Goal: Task Accomplishment & Management: Complete application form

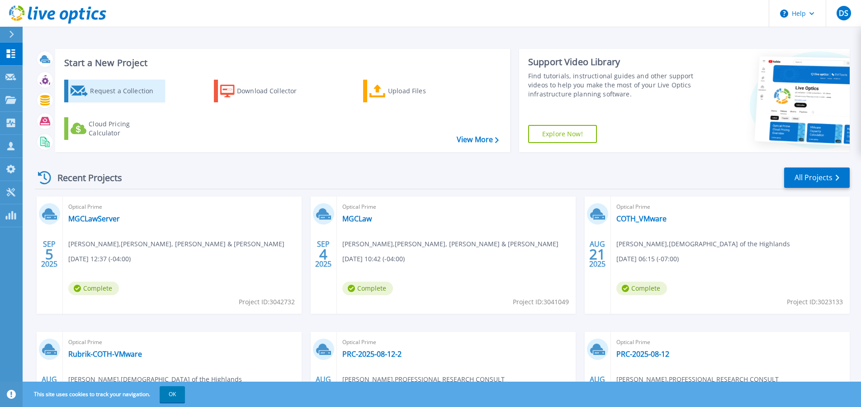
click at [139, 86] on div "Request a Collection" at bounding box center [126, 91] width 72 height 18
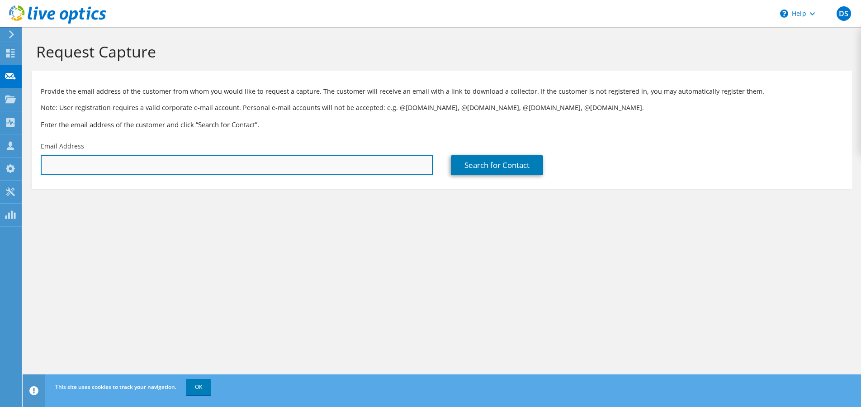
click at [132, 171] on input "text" at bounding box center [237, 165] width 392 height 20
paste input "michael.garner@springhill.org"
type input "michael.garner@springhill.org"
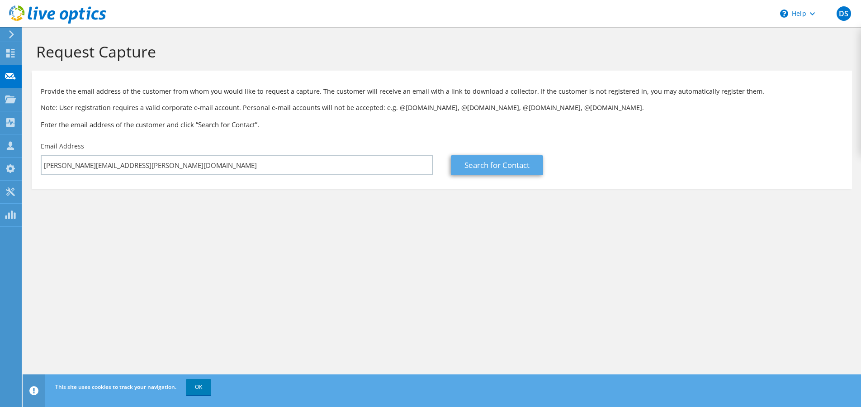
click at [487, 169] on link "Search for Contact" at bounding box center [497, 165] width 92 height 20
type input "SPRINGHILL MEMORIAL HOSPITAL"
type input "Michael"
type input "Garner"
type input "[GEOGRAPHIC_DATA]"
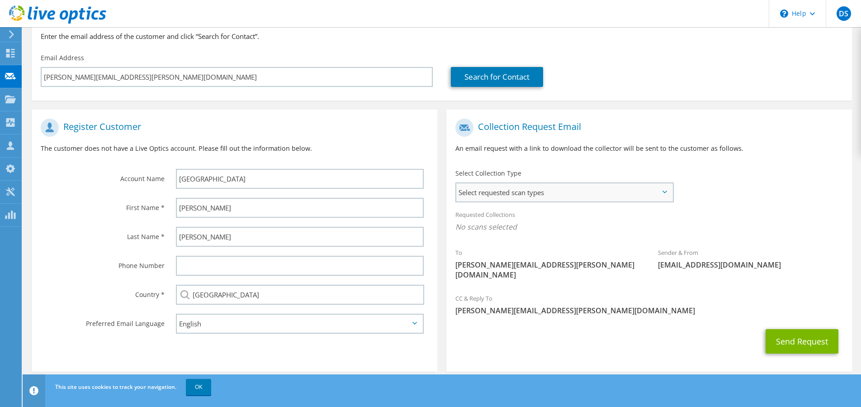
scroll to position [88, 0]
click at [489, 188] on span "Select requested scan types" at bounding box center [564, 193] width 216 height 18
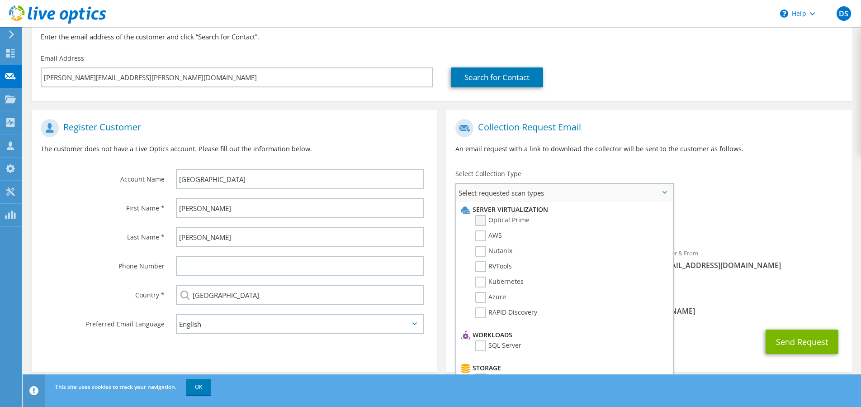
click at [481, 219] on label "Optical Prime" at bounding box center [502, 220] width 54 height 11
click at [0, 0] on input "Optical Prime" at bounding box center [0, 0] width 0 height 0
click at [693, 222] on span "Optical Prime" at bounding box center [650, 229] width 388 height 15
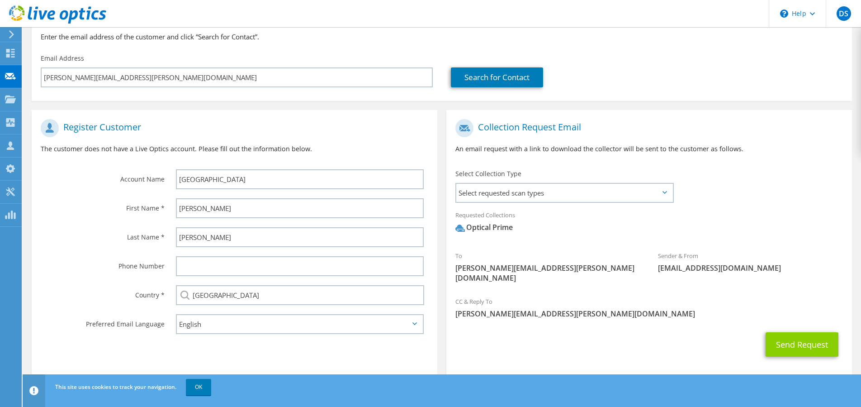
click at [779, 332] on button "Send Request" at bounding box center [802, 344] width 73 height 24
